Goal: Information Seeking & Learning: Learn about a topic

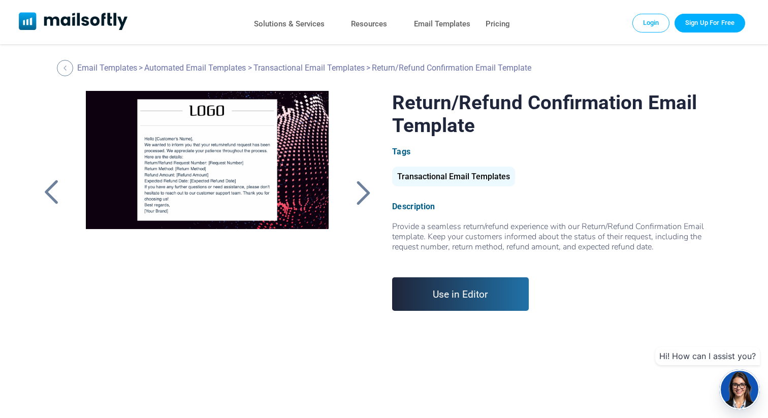
click at [356, 197] on div at bounding box center [362, 192] width 25 height 26
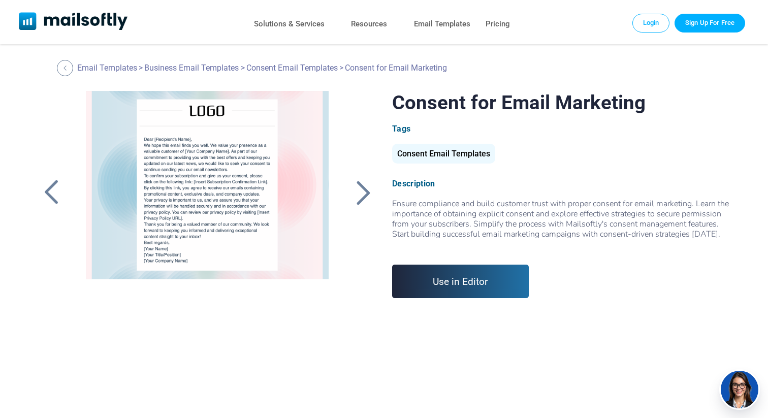
click at [57, 178] on div at bounding box center [56, 192] width 34 height 203
click at [49, 193] on div at bounding box center [51, 192] width 25 height 26
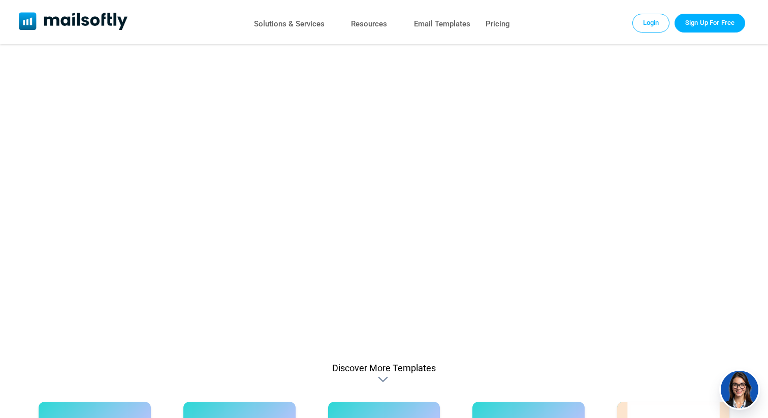
scroll to position [257, 0]
